Goal: Information Seeking & Learning: Stay updated

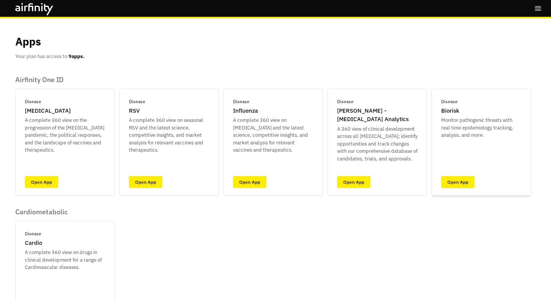
click at [453, 178] on link "Open App" at bounding box center [457, 182] width 33 height 12
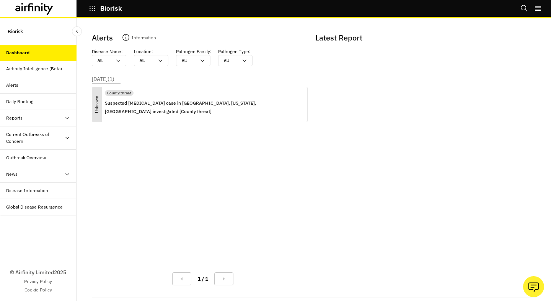
click at [50, 91] on div "Alerts" at bounding box center [38, 85] width 77 height 16
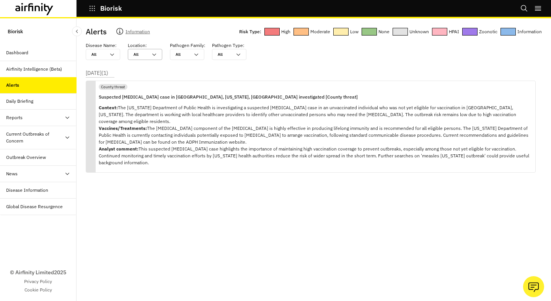
click at [142, 59] on div "All All" at bounding box center [139, 54] width 23 height 10
click at [96, 75] on p "Jun 18, 2025 ( 1 )" at bounding box center [97, 73] width 23 height 8
click at [47, 93] on div "Alerts" at bounding box center [38, 85] width 77 height 16
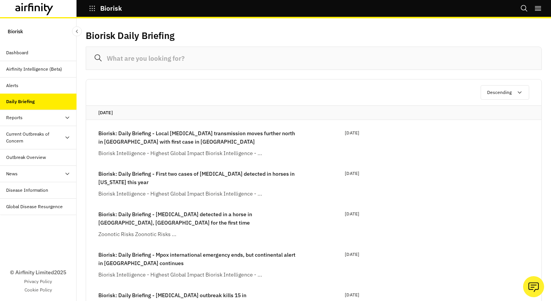
click at [49, 82] on div "Alerts" at bounding box center [41, 85] width 70 height 7
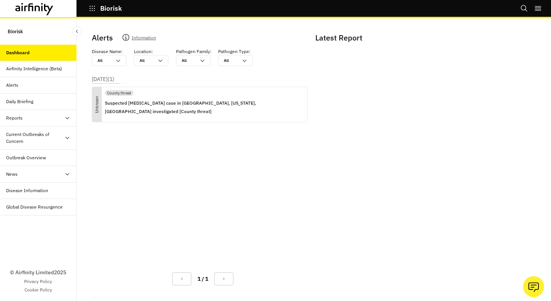
click at [64, 68] on div "Airfinity Intelligence (Beta)" at bounding box center [41, 68] width 70 height 7
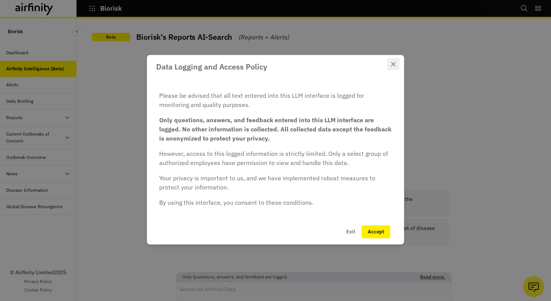
click at [393, 64] on icon "Close" at bounding box center [393, 64] width 5 height 5
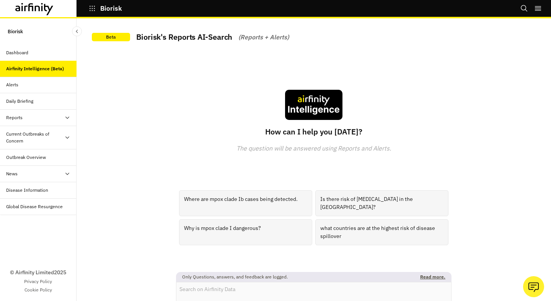
click at [20, 32] on p "Biorisk" at bounding box center [15, 31] width 15 height 14
click at [101, 13] on button "Biorisk" at bounding box center [105, 8] width 33 height 13
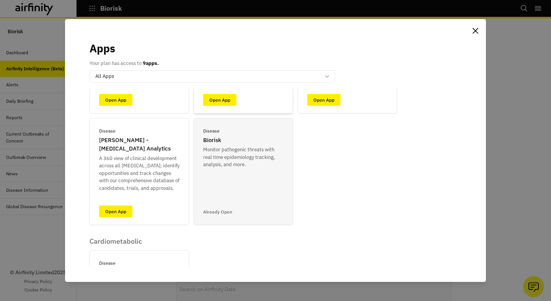
scroll to position [140, 0]
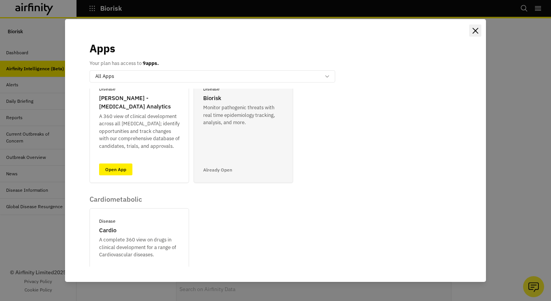
click at [473, 31] on icon "Close" at bounding box center [475, 31] width 6 height 6
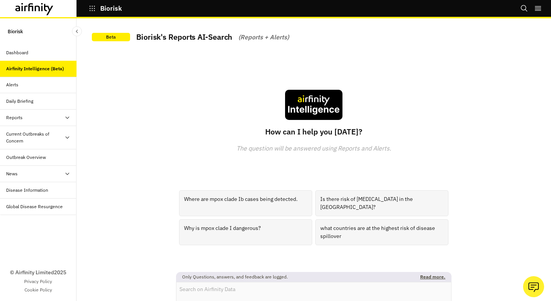
click at [41, 83] on div "Alerts" at bounding box center [41, 84] width 70 height 7
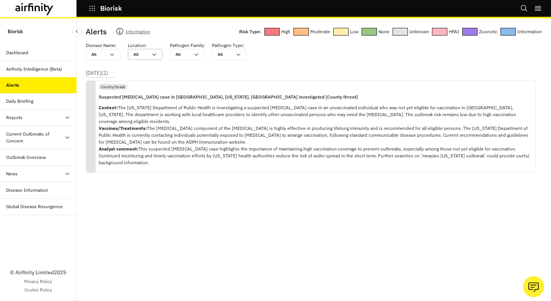
click at [144, 56] on div at bounding box center [141, 54] width 14 height 7
click at [198, 62] on div "Alerts Information Risk Type: High Moderate Low None Unknown HPAI Zoonotic Info…" at bounding box center [314, 152] width 456 height 252
click at [198, 59] on div "All All" at bounding box center [187, 54] width 34 height 11
click at [230, 58] on div at bounding box center [225, 54] width 14 height 7
click at [239, 70] on div "Virus" at bounding box center [250, 72] width 64 height 6
